Goal: Task Accomplishment & Management: Manage account settings

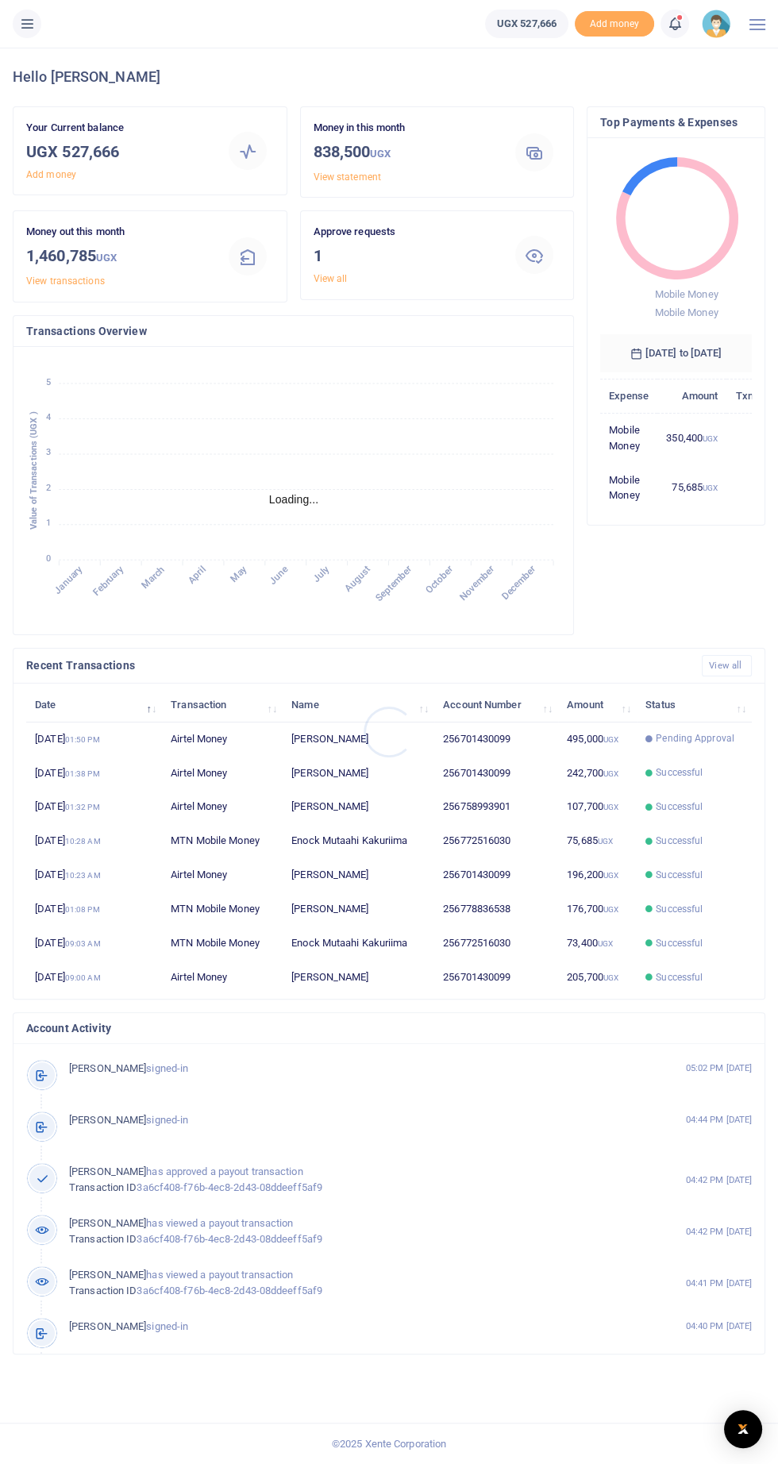
scroll to position [0, 1]
click at [29, 19] on icon at bounding box center [27, 23] width 16 height 17
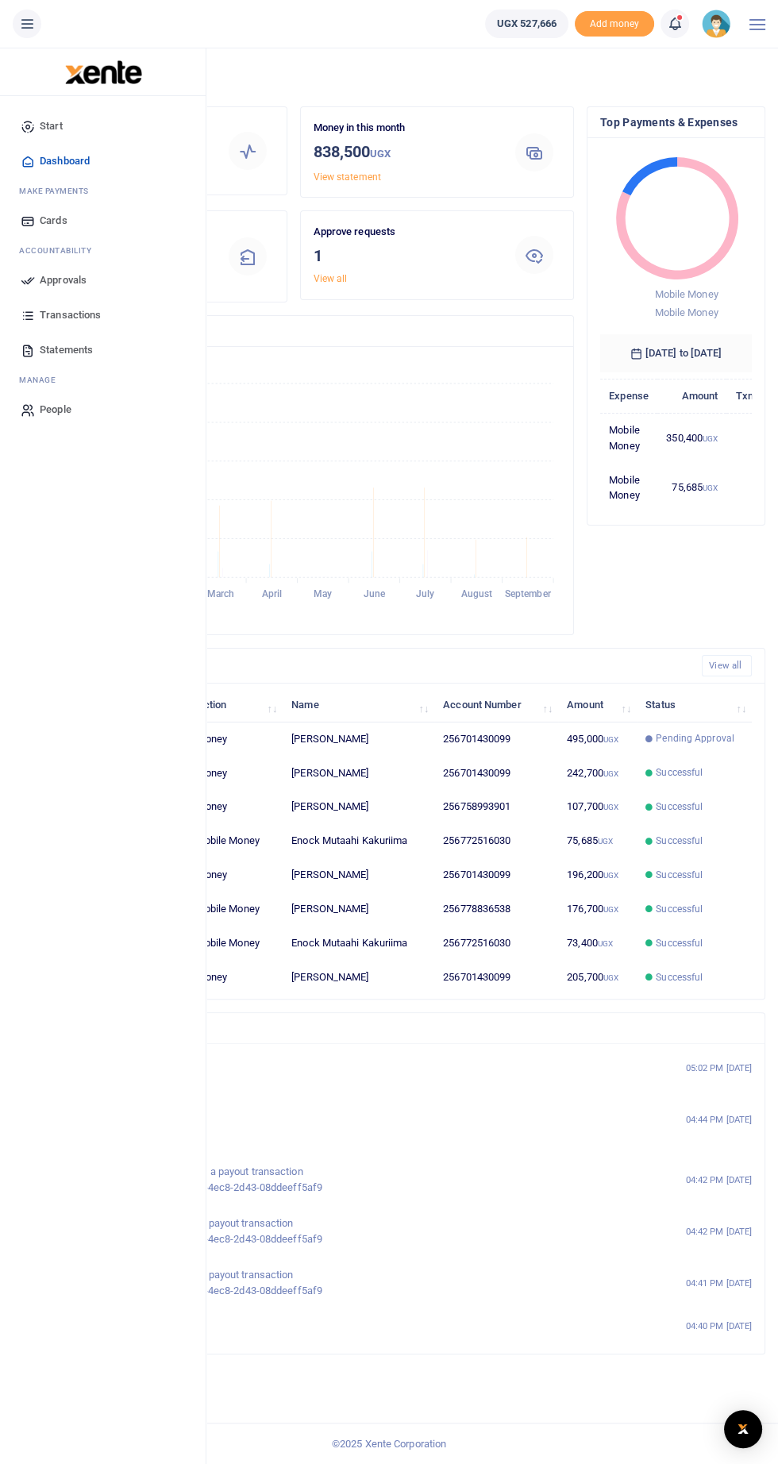
click at [58, 277] on span "Approvals" at bounding box center [63, 280] width 47 height 16
click at [76, 286] on span "Approvals" at bounding box center [63, 280] width 47 height 16
click at [76, 271] on link "Approvals" at bounding box center [103, 280] width 180 height 35
click at [56, 278] on span "Approvals" at bounding box center [63, 280] width 47 height 16
click at [69, 279] on span "Approvals" at bounding box center [63, 280] width 47 height 16
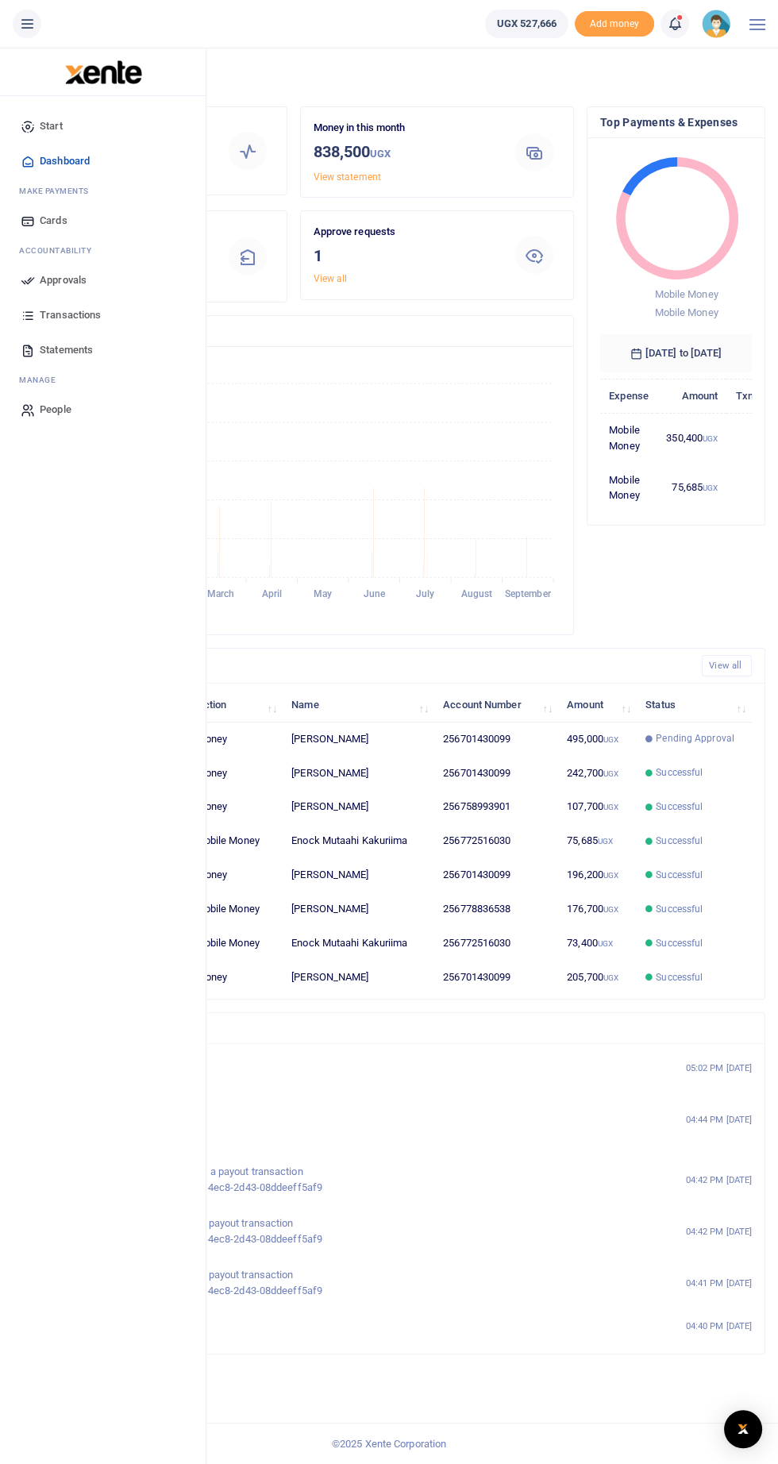
click at [53, 274] on span "Approvals" at bounding box center [63, 280] width 47 height 16
click at [50, 286] on span "Approvals" at bounding box center [63, 280] width 47 height 16
click at [68, 284] on span "Approvals" at bounding box center [63, 280] width 47 height 16
click at [46, 277] on span "Approvals" at bounding box center [63, 280] width 47 height 16
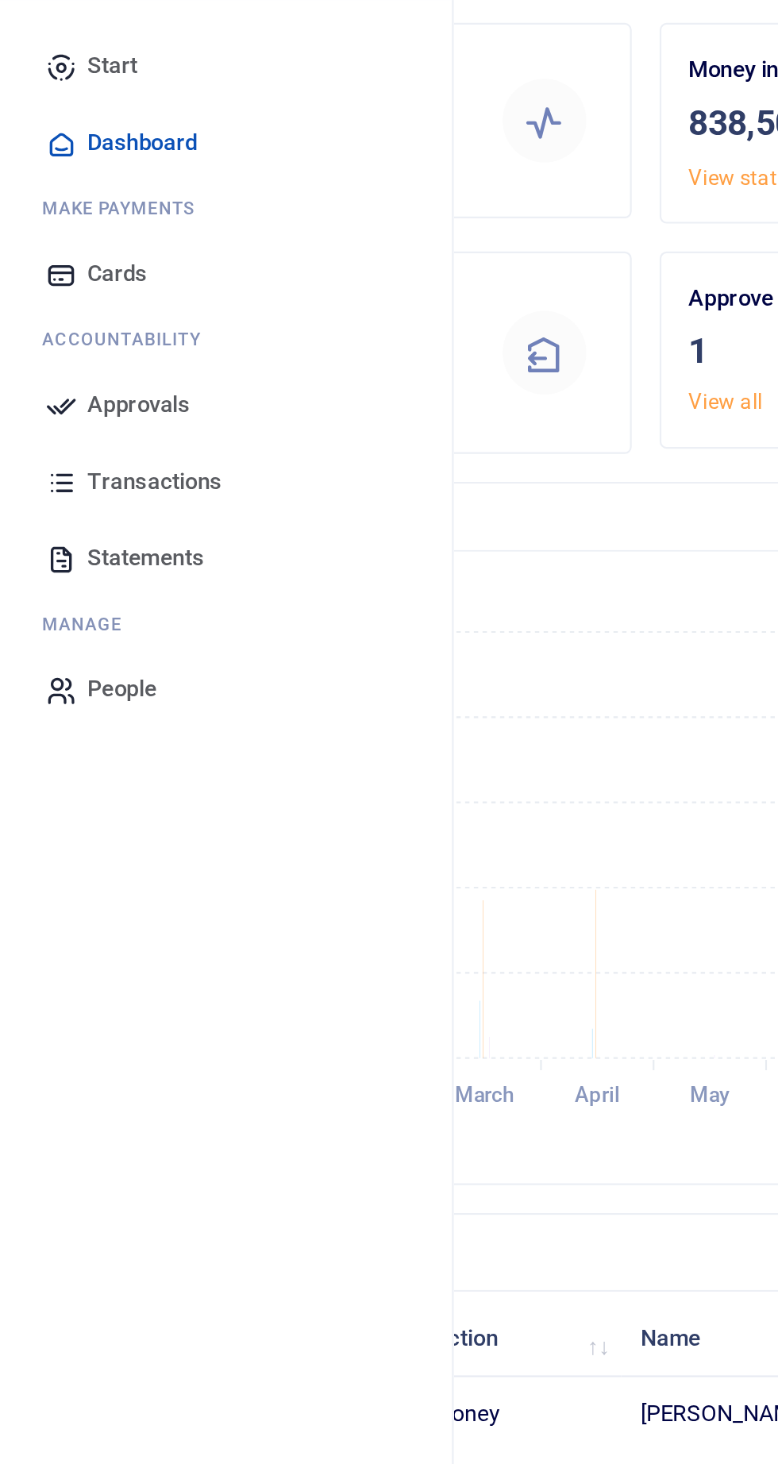
scroll to position [5, 0]
click at [64, 279] on span "Approvals" at bounding box center [63, 280] width 47 height 16
click at [58, 278] on span "Approvals" at bounding box center [63, 280] width 47 height 16
click at [53, 275] on span "Approvals" at bounding box center [63, 280] width 47 height 16
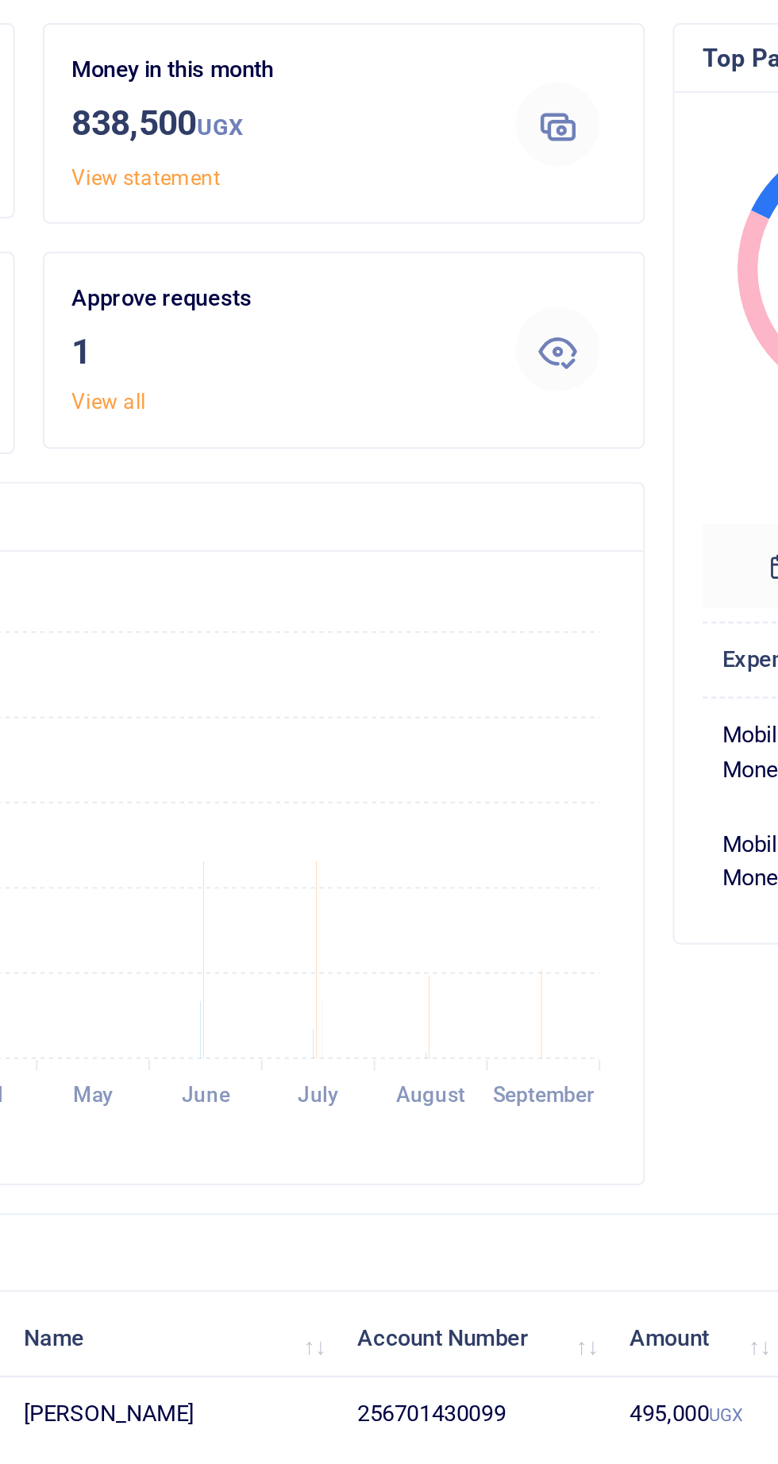
click at [337, 244] on h3 "1" at bounding box center [405, 256] width 183 height 24
click at [537, 246] on icon at bounding box center [534, 254] width 19 height 19
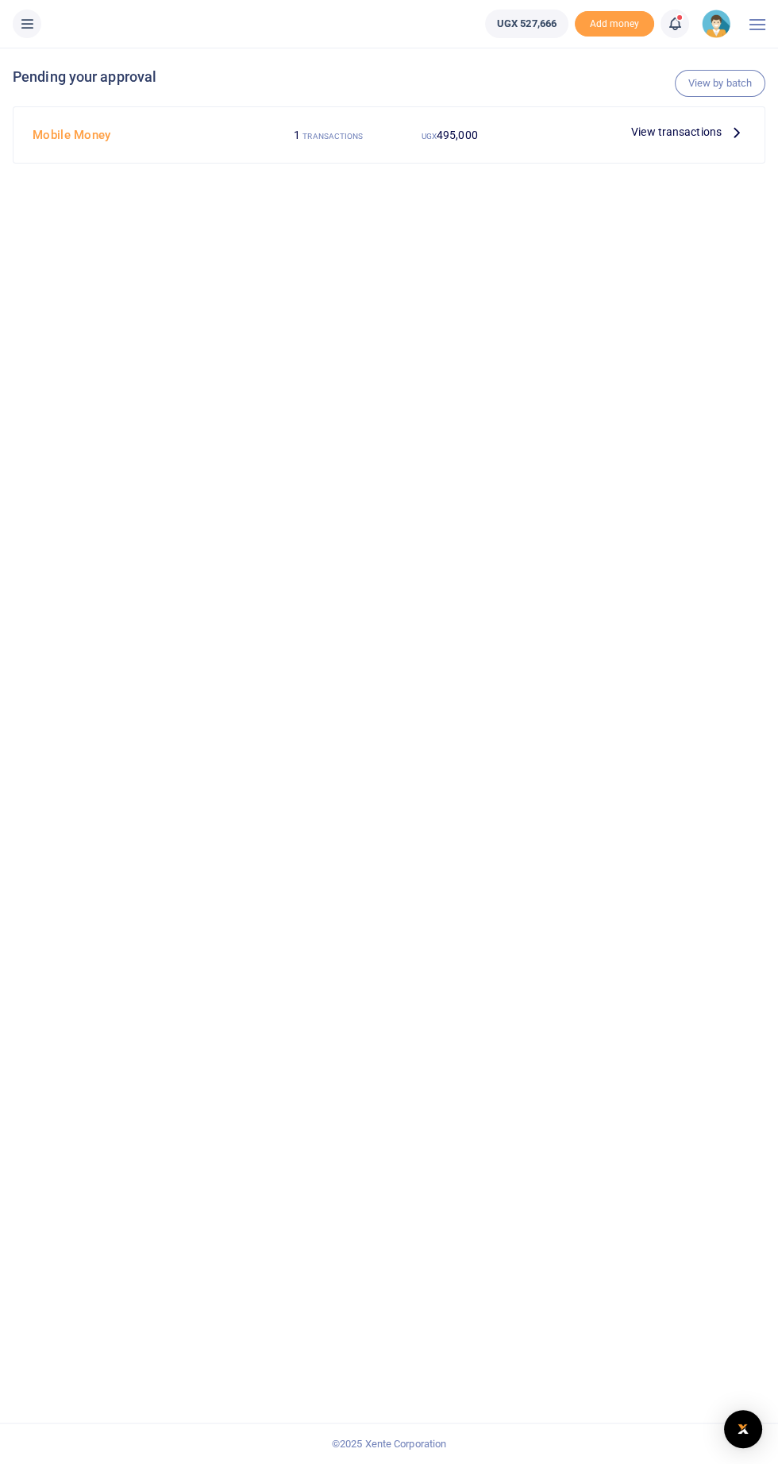
click at [700, 133] on span "View transactions" at bounding box center [676, 131] width 91 height 17
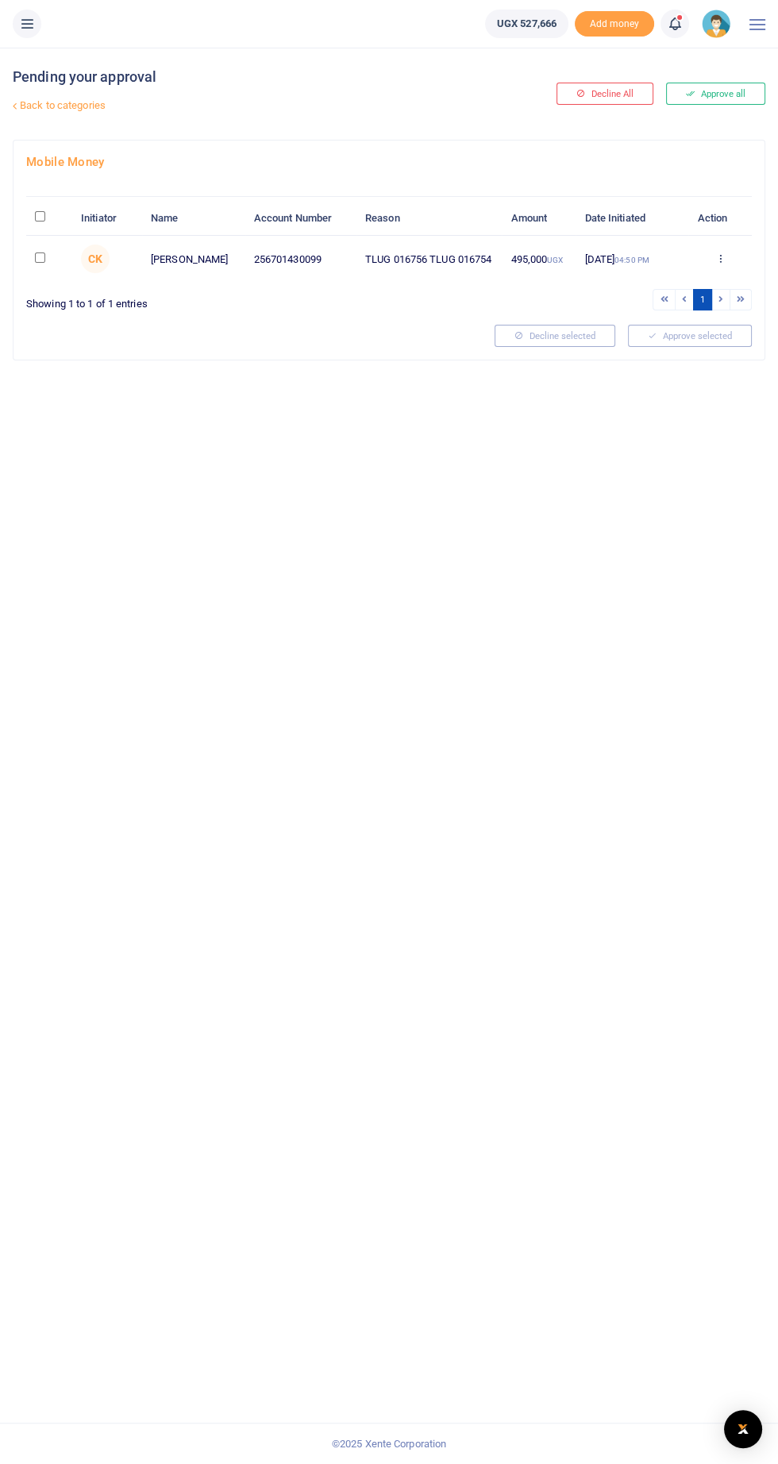
click at [40, 263] on input "checkbox" at bounding box center [40, 257] width 10 height 10
checkbox input "true"
click at [699, 344] on button "Approve selected (1)" at bounding box center [684, 336] width 135 height 22
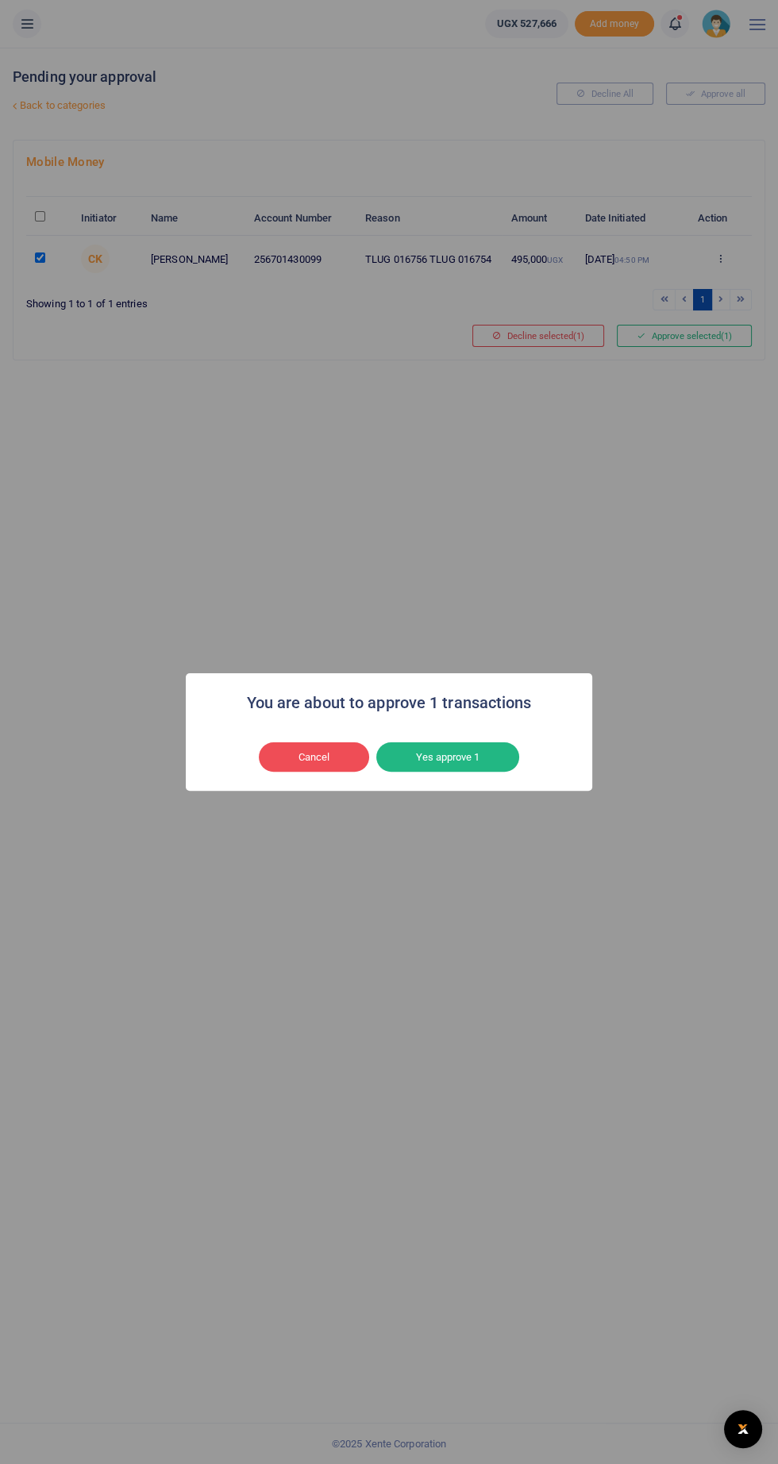
click at [469, 772] on button "Yes approve 1" at bounding box center [447, 757] width 143 height 30
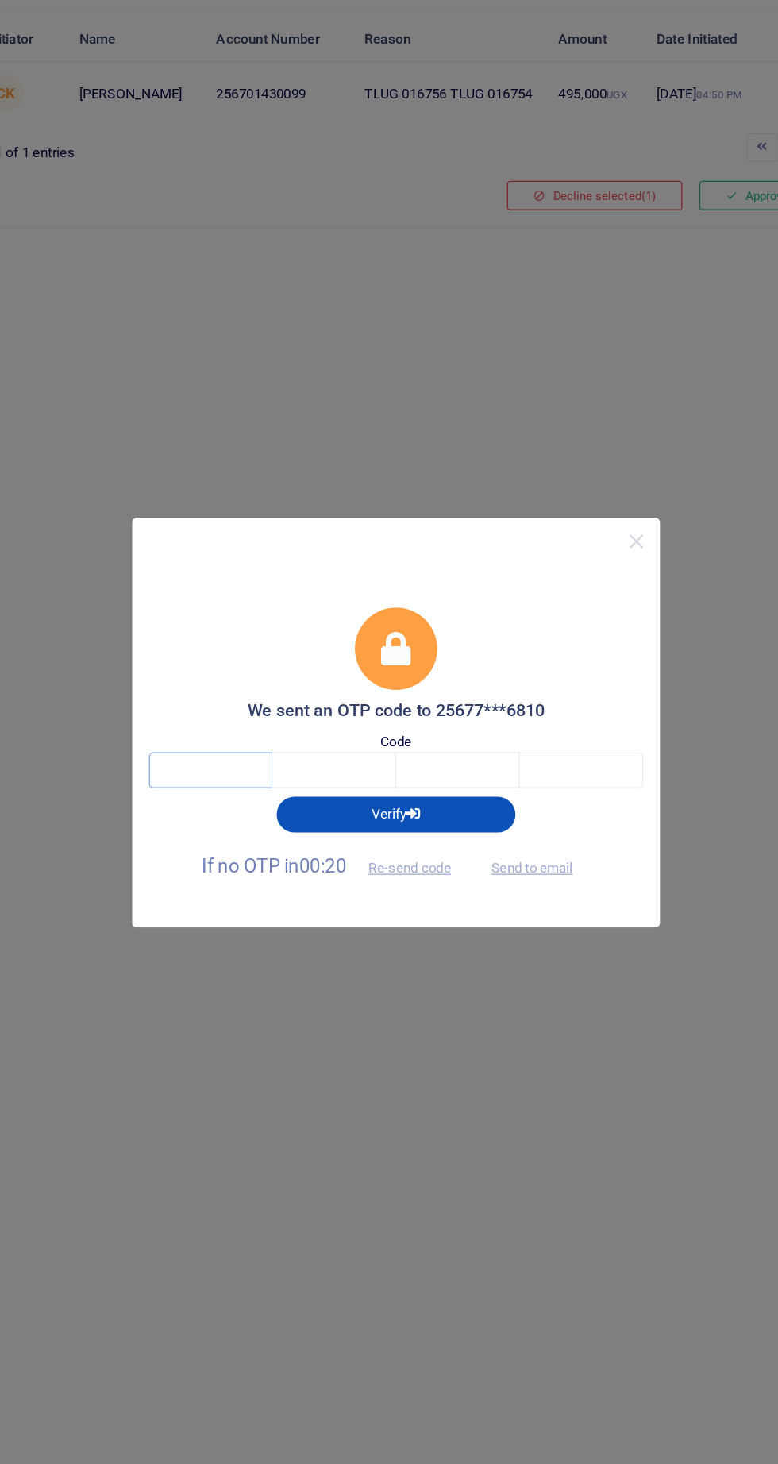
click at [231, 781] on input "text" at bounding box center [249, 767] width 93 height 27
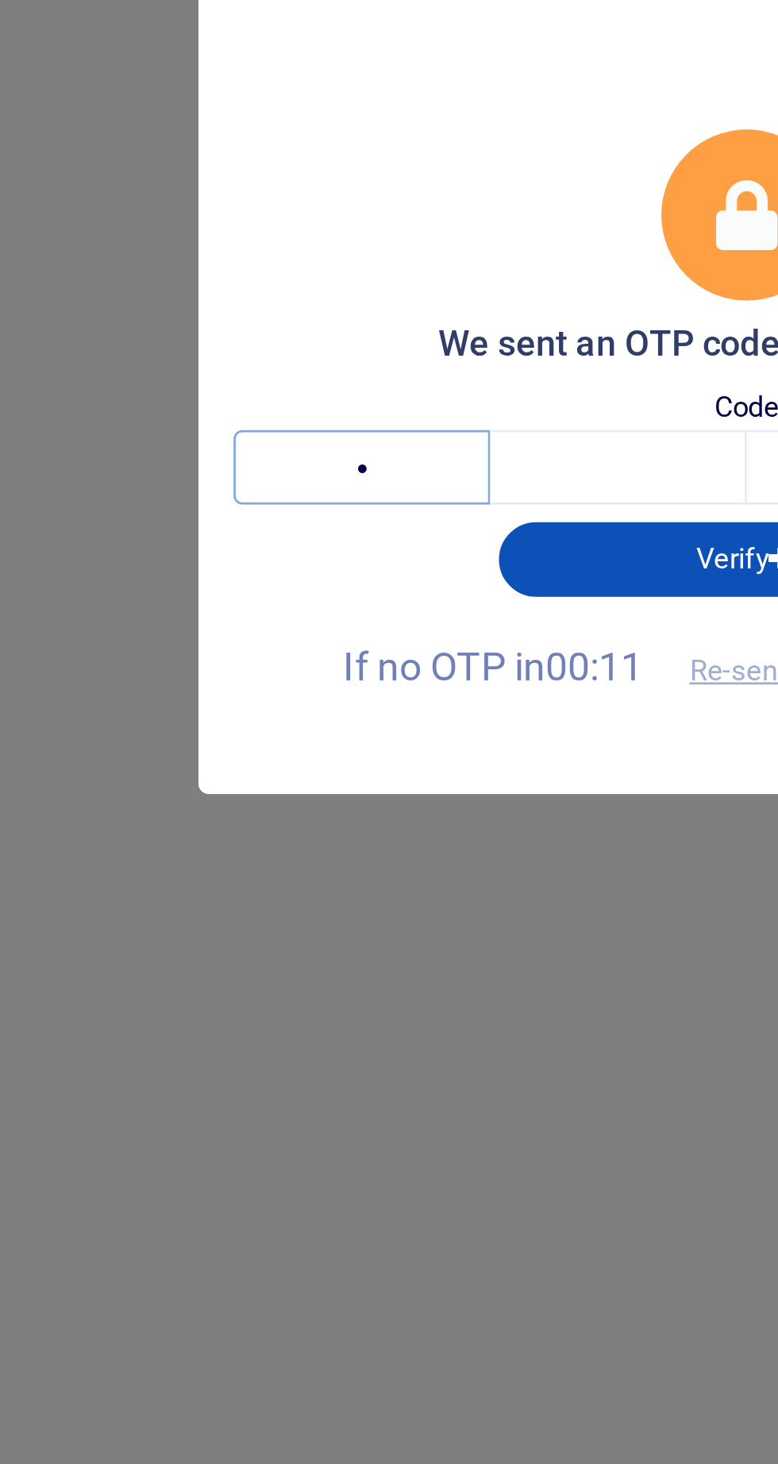
type input "4"
type input "8"
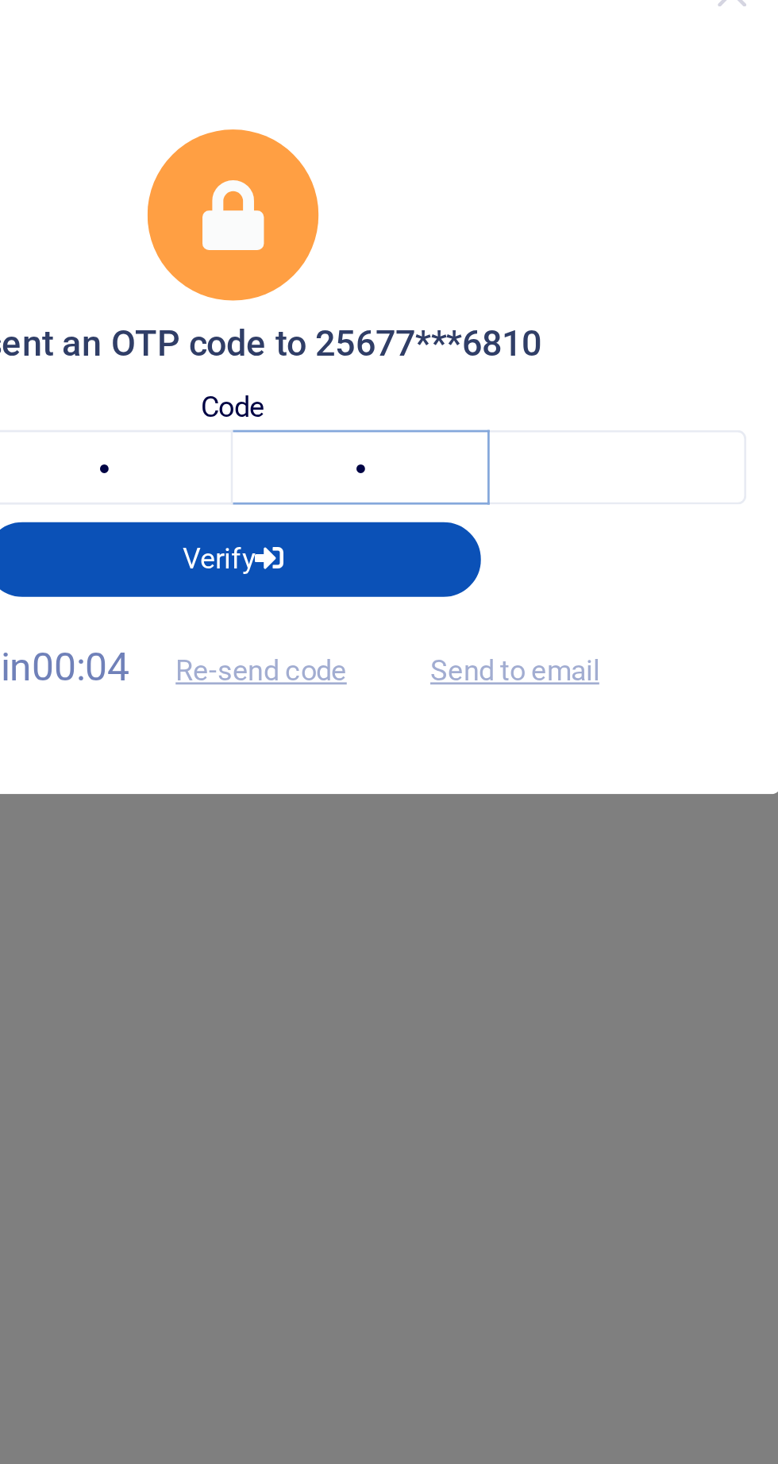
type input "0"
type input "4"
